Goal: Check status: Check status

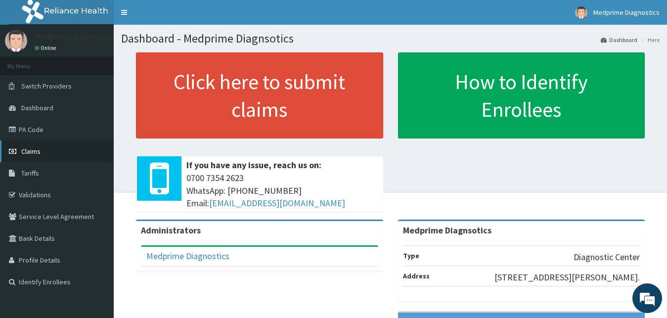
click at [45, 147] on link "Claims" at bounding box center [57, 151] width 114 height 22
click at [51, 128] on link "PA Code" at bounding box center [57, 130] width 114 height 22
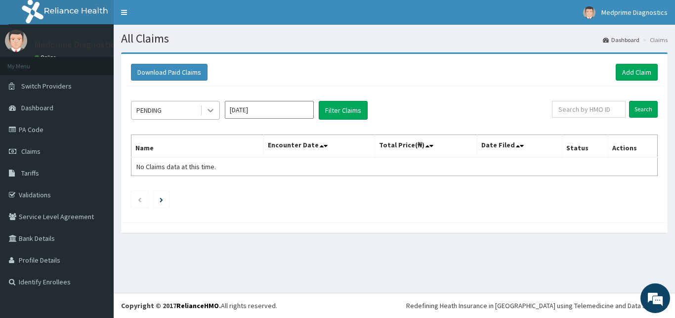
click at [208, 112] on icon at bounding box center [211, 110] width 10 height 10
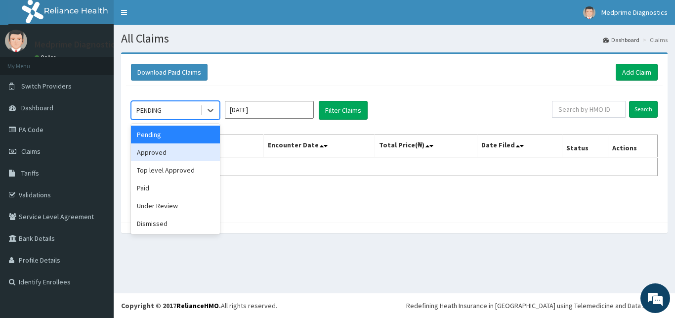
click at [197, 154] on div "Approved" at bounding box center [175, 152] width 89 height 18
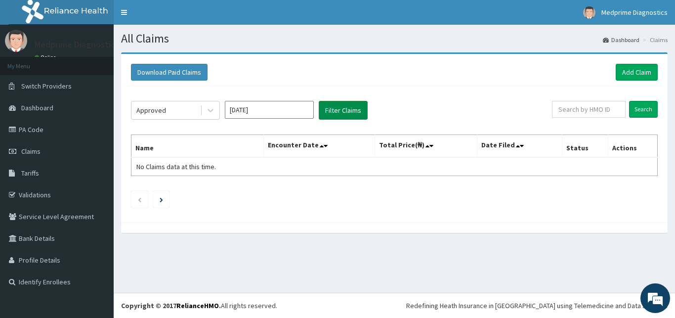
click at [354, 111] on button "Filter Claims" at bounding box center [343, 110] width 49 height 19
click at [345, 110] on button "Filter Claims" at bounding box center [343, 110] width 49 height 19
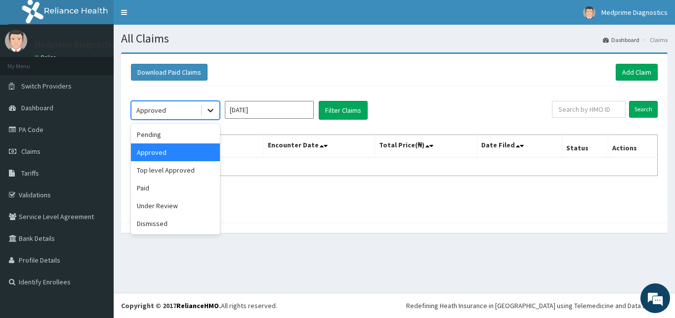
click at [214, 115] on icon at bounding box center [211, 110] width 10 height 10
click at [190, 133] on div "Pending" at bounding box center [175, 135] width 89 height 18
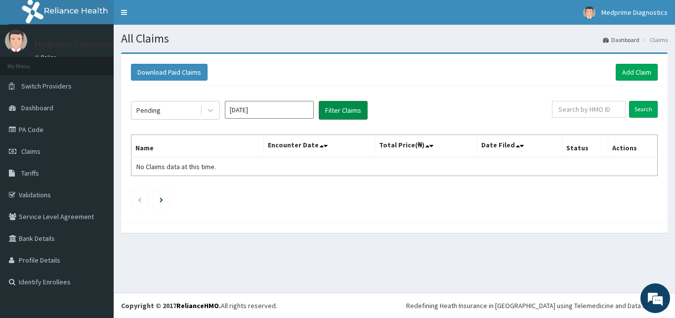
click at [336, 109] on button "Filter Claims" at bounding box center [343, 110] width 49 height 19
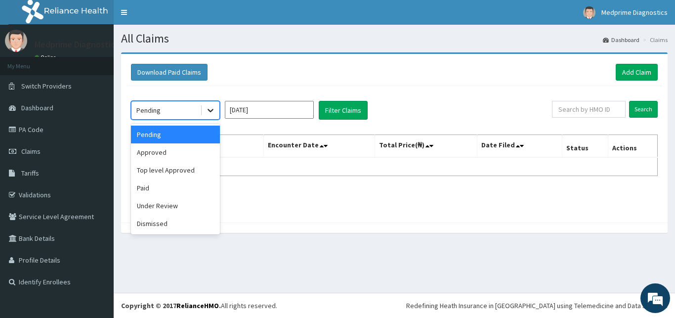
click at [208, 107] on icon at bounding box center [211, 110] width 10 height 10
click at [186, 173] on div "Top level Approved" at bounding box center [175, 170] width 89 height 18
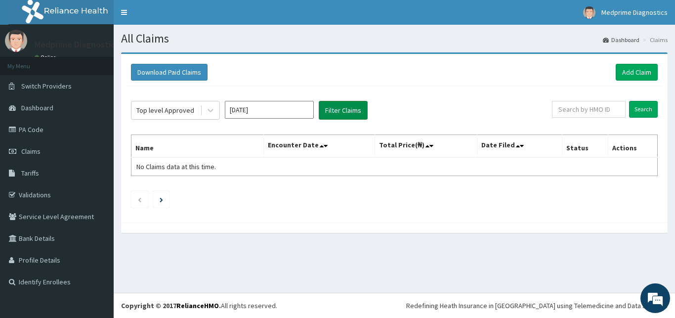
click at [348, 111] on button "Filter Claims" at bounding box center [343, 110] width 49 height 19
